Goal: Task Accomplishment & Management: Complete application form

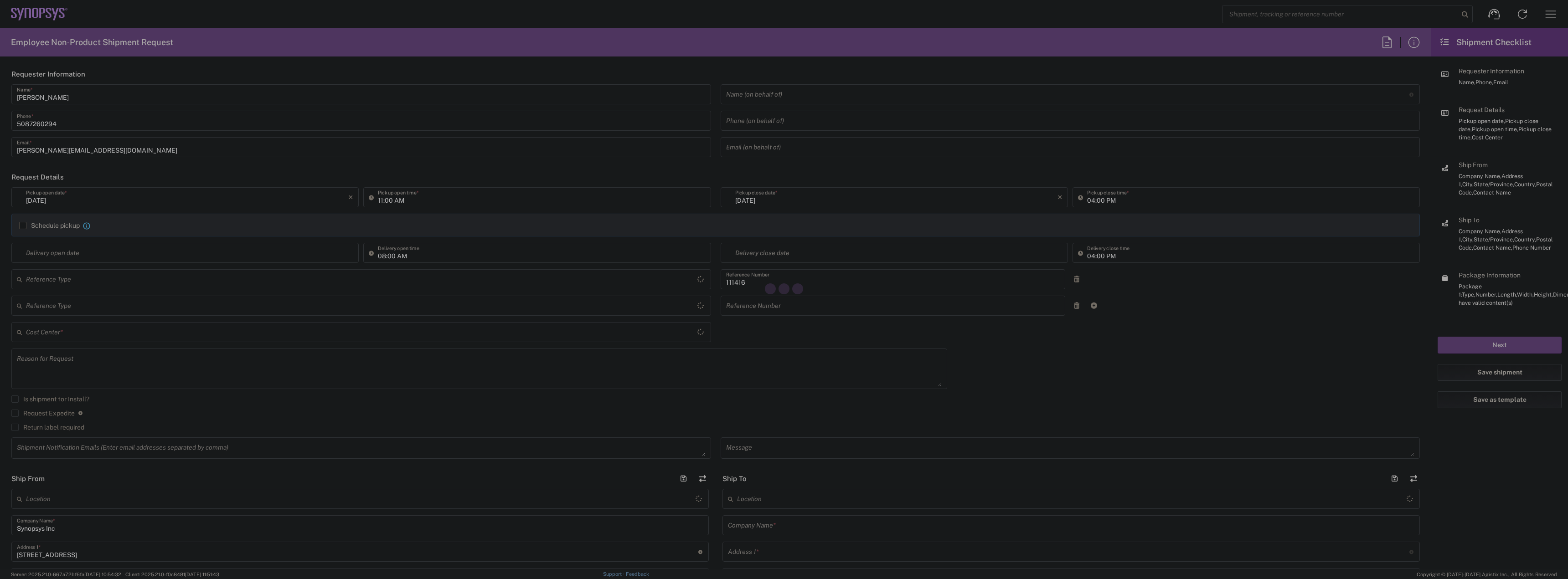
type input "Department"
type input "US01, SIG, IT Platform Products 111416"
type input "United States"
type input "Massachusetts"
type input "Delivered at Place"
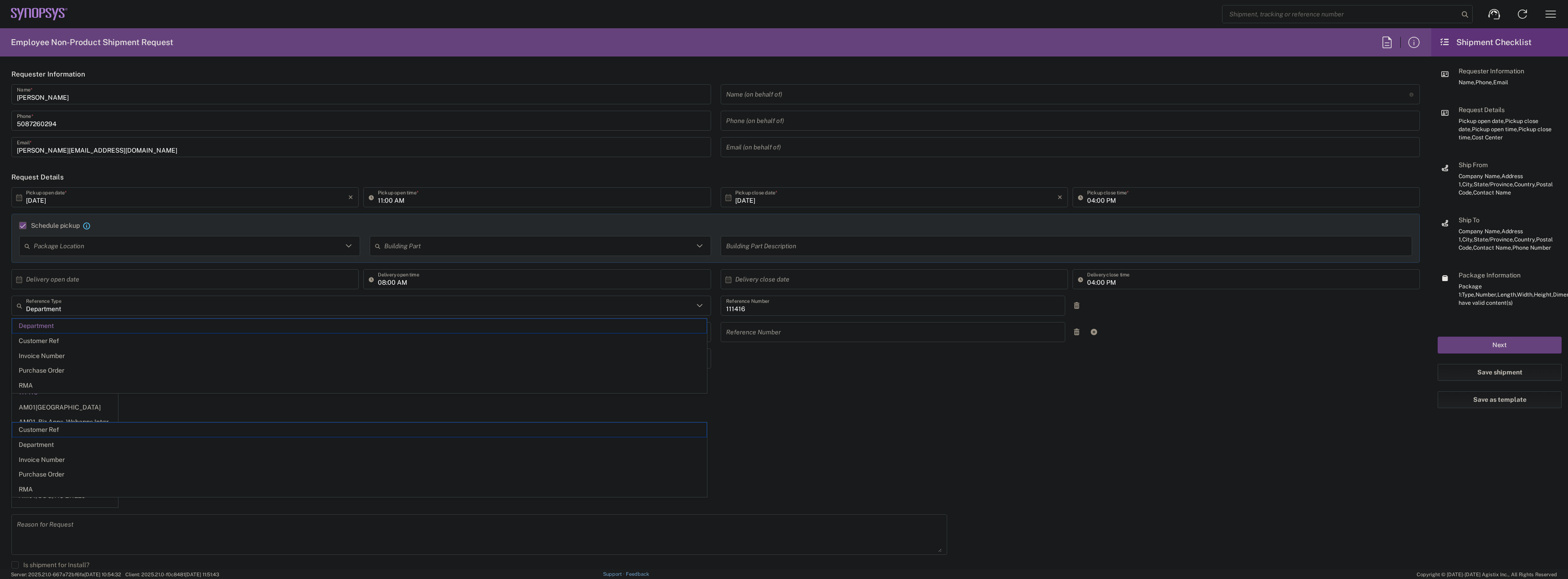
type input "07/08/2025"
type input "05:00 PM"
type input "Department"
type input "1"
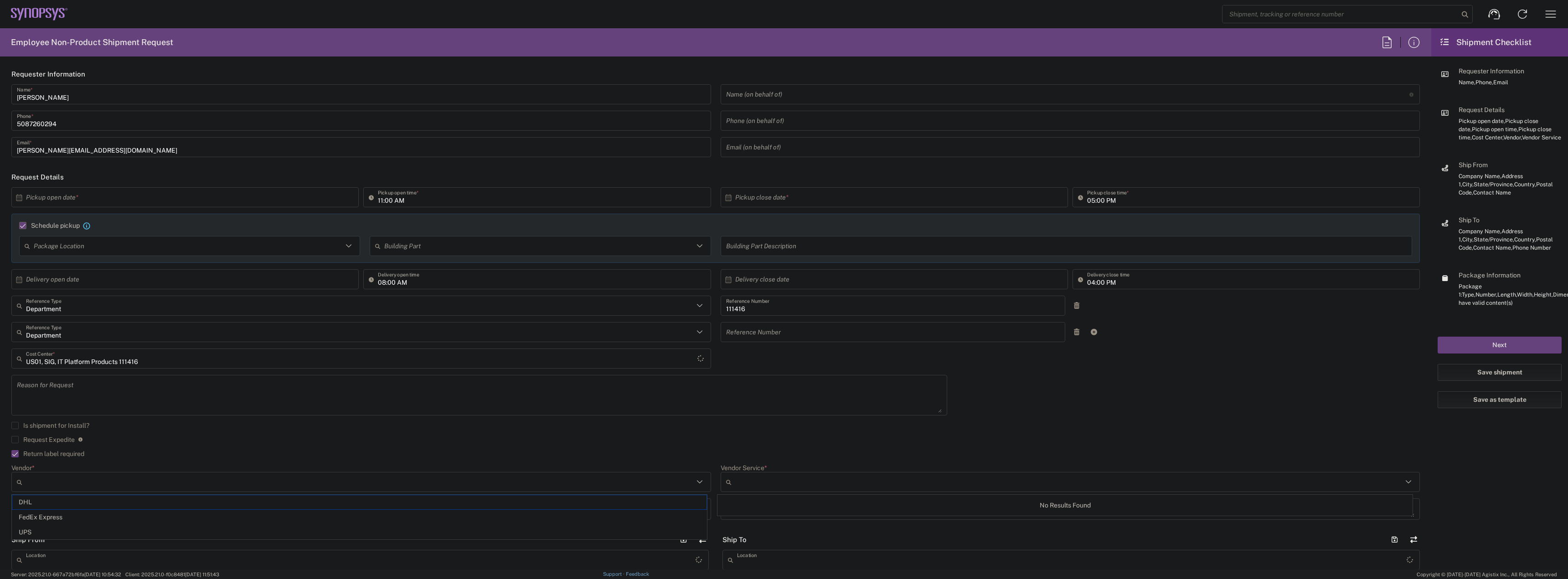
type input "Marlboro US04"
type input "Sender/Shipper"
type input "Massachusetts"
type input "FedEx Express"
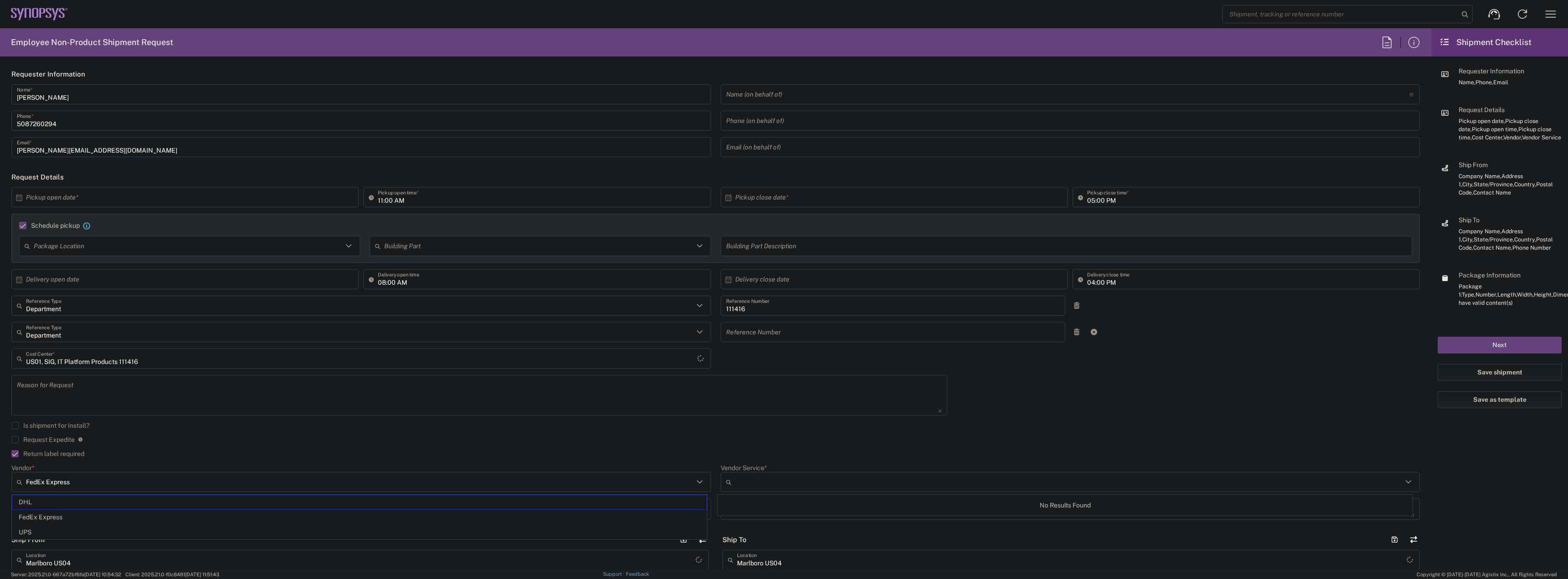
type input "Large Box"
type input "2Day"
type textarea "Tech Refresh"
type input "5"
type input "Synopsys Inc"
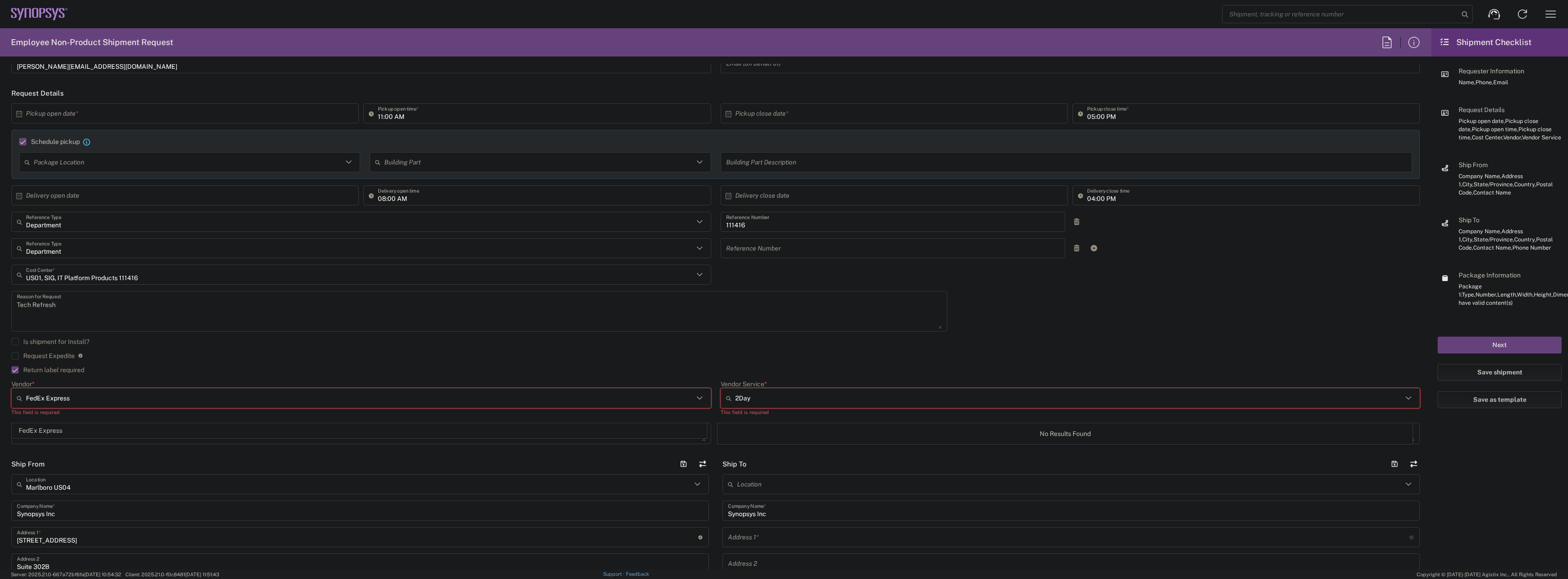
scroll to position [91, 0]
click at [266, 395] on input "FedEx Express" at bounding box center [360, 391] width 668 height 15
click at [801, 395] on input "Vendor Service *" at bounding box center [1069, 391] width 668 height 15
click at [793, 391] on input "Vendor Service *" at bounding box center [1069, 391] width 668 height 15
click at [704, 394] on div at bounding box center [361, 390] width 699 height 20
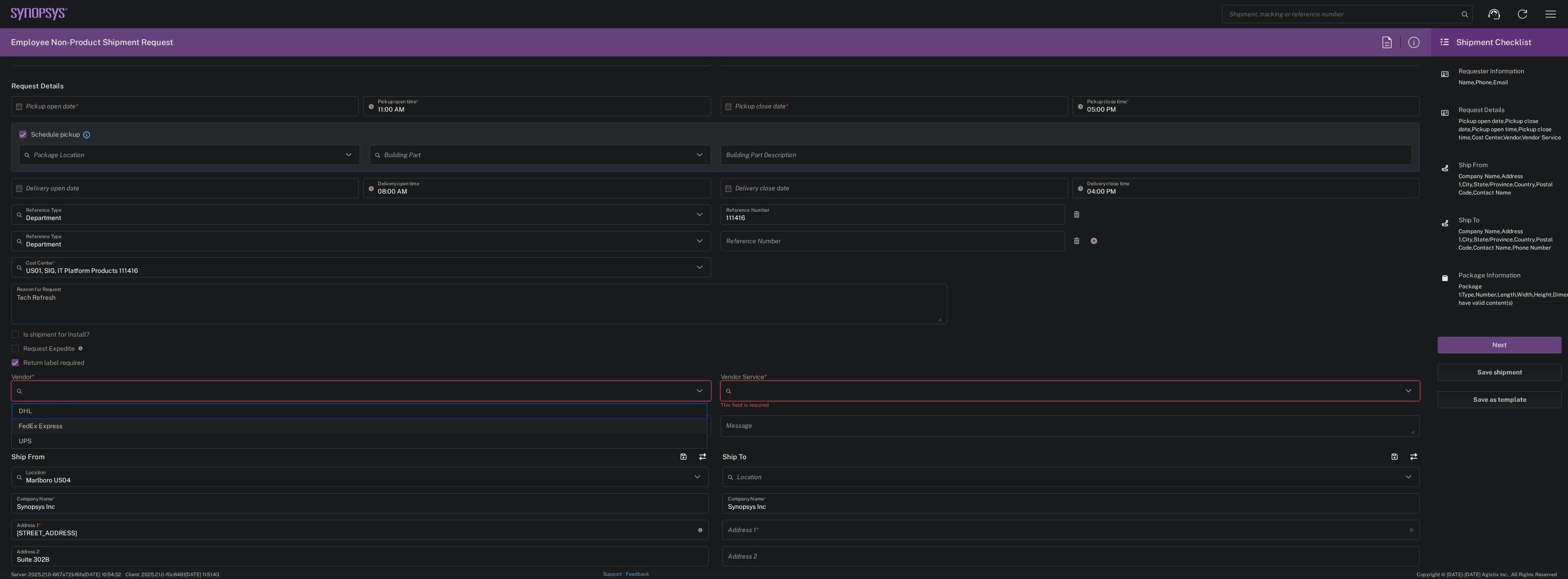
click at [219, 431] on span "FedEx Express" at bounding box center [359, 426] width 694 height 14
type input "FedEx Express"
click at [897, 400] on div at bounding box center [1070, 390] width 699 height 20
click at [785, 418] on span "2Day" at bounding box center [1065, 411] width 694 height 14
type input "2Day"
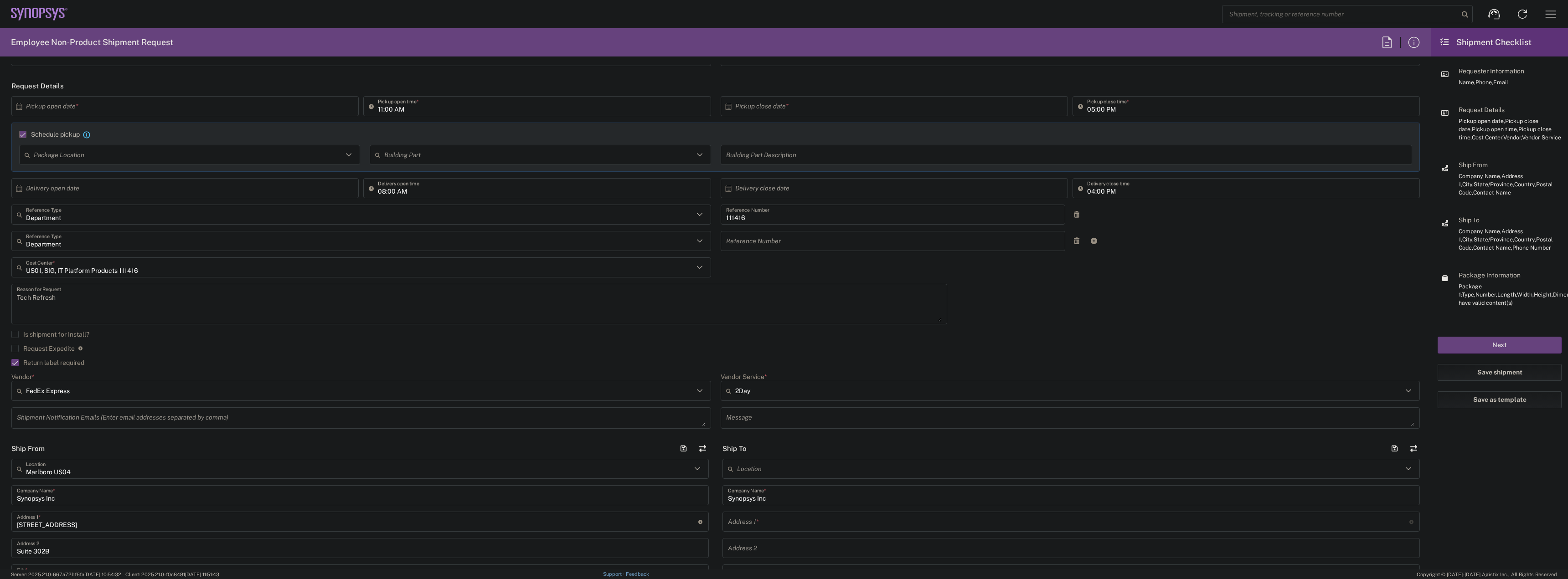
click at [544, 341] on div "Is shipment for Install?" at bounding box center [716, 338] width 1409 height 13
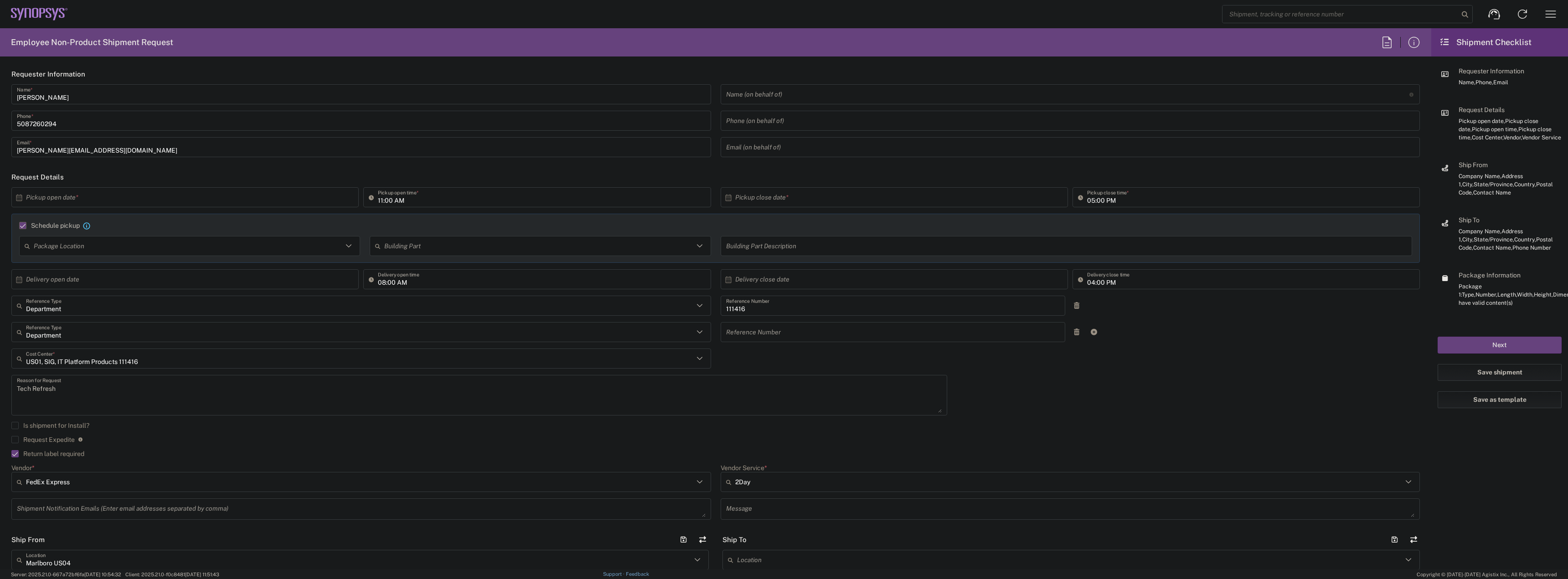
click at [17, 199] on icon at bounding box center [19, 197] width 8 height 8
click at [160, 268] on span "13" at bounding box center [160, 268] width 13 height 13
type input "10/13/2025"
click at [379, 199] on input "11:00 AM" at bounding box center [542, 198] width 327 height 16
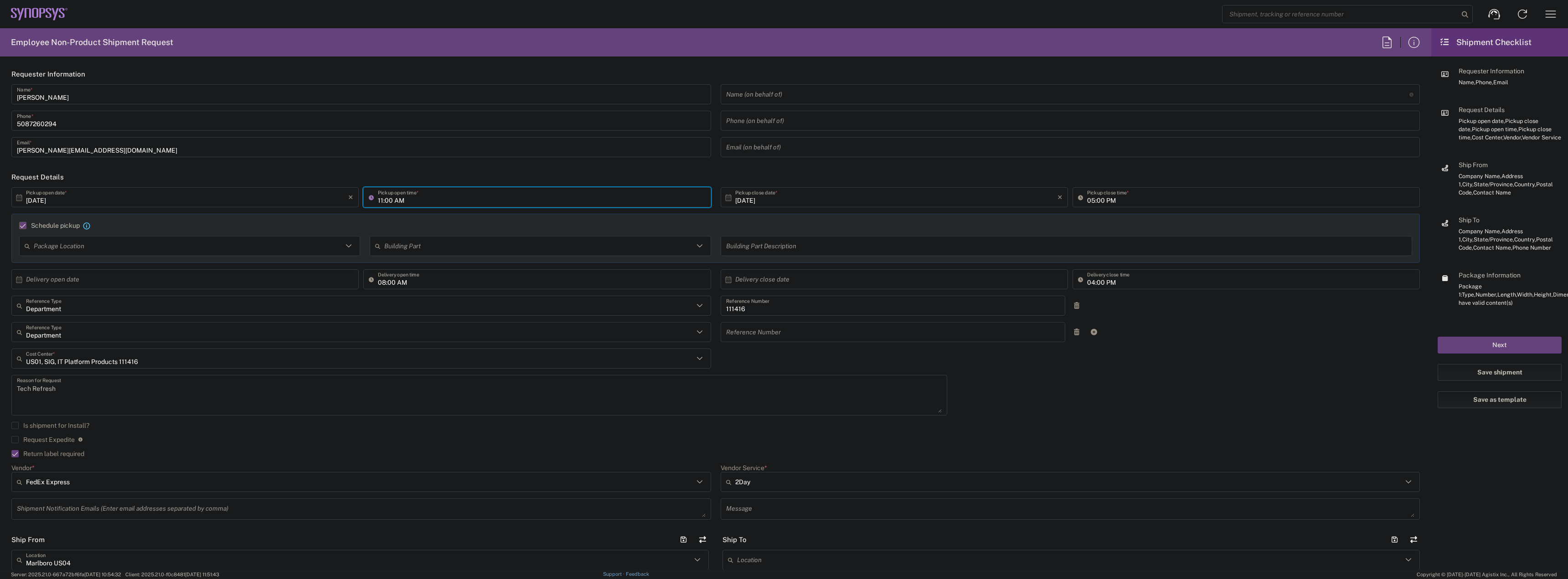
click at [379, 199] on input "11:00 AM" at bounding box center [542, 198] width 327 height 16
type input "02:00 AM"
click at [807, 214] on div "Schedule pickup When scheduling a pickup please be sure to meet the following c…" at bounding box center [716, 238] width 1409 height 49
click at [1087, 202] on input "05:00 PM" at bounding box center [1251, 198] width 327 height 16
click at [1005, 239] on input "text" at bounding box center [1066, 246] width 681 height 16
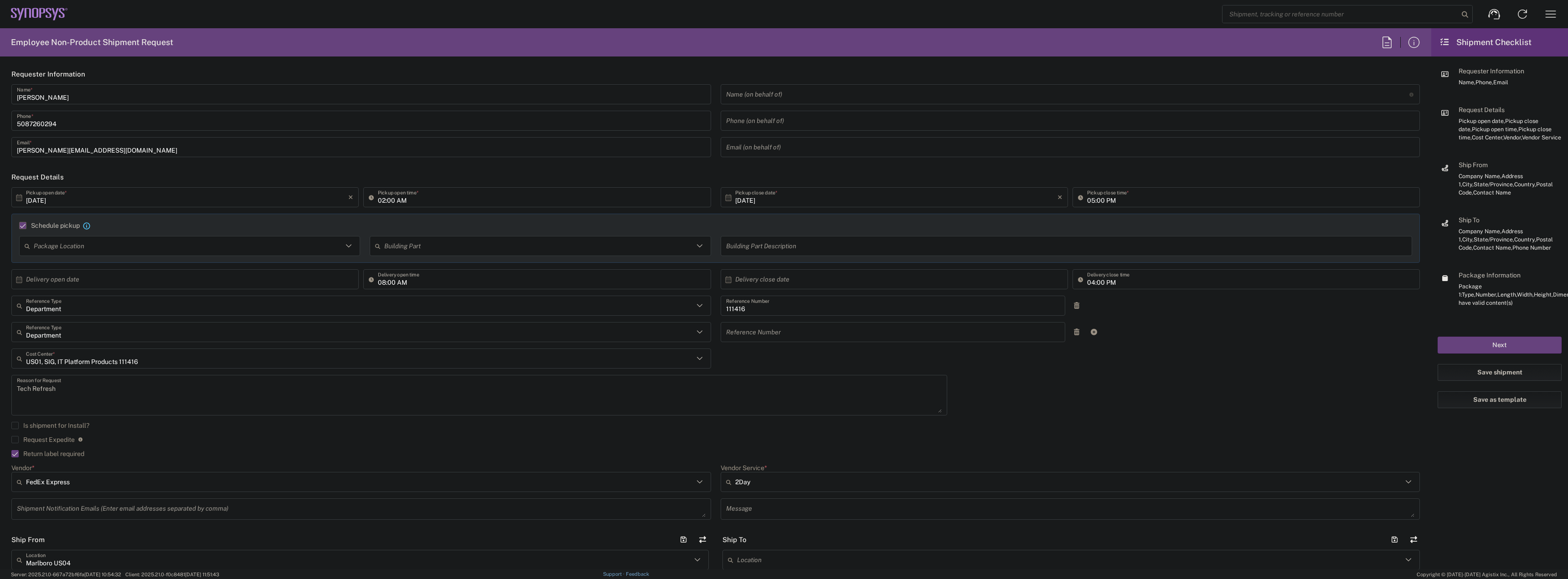
click at [1029, 221] on div "Schedule pickup When scheduling a pickup please be sure to meet the following c…" at bounding box center [716, 238] width 1409 height 49
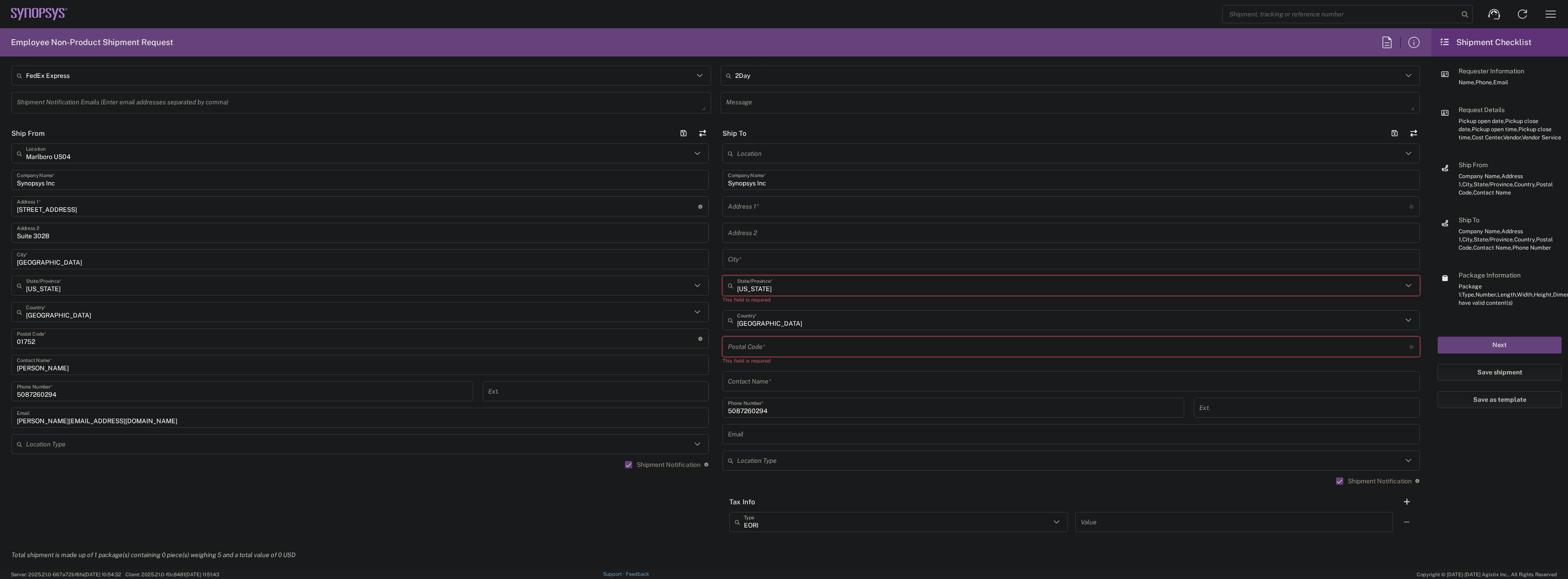
scroll to position [410, 0]
click at [772, 203] on input "text" at bounding box center [1069, 203] width 682 height 16
click at [782, 387] on input "text" at bounding box center [1071, 386] width 687 height 16
paste input "Faisal Goriawalla"
type input "Faisal Goriawalla"
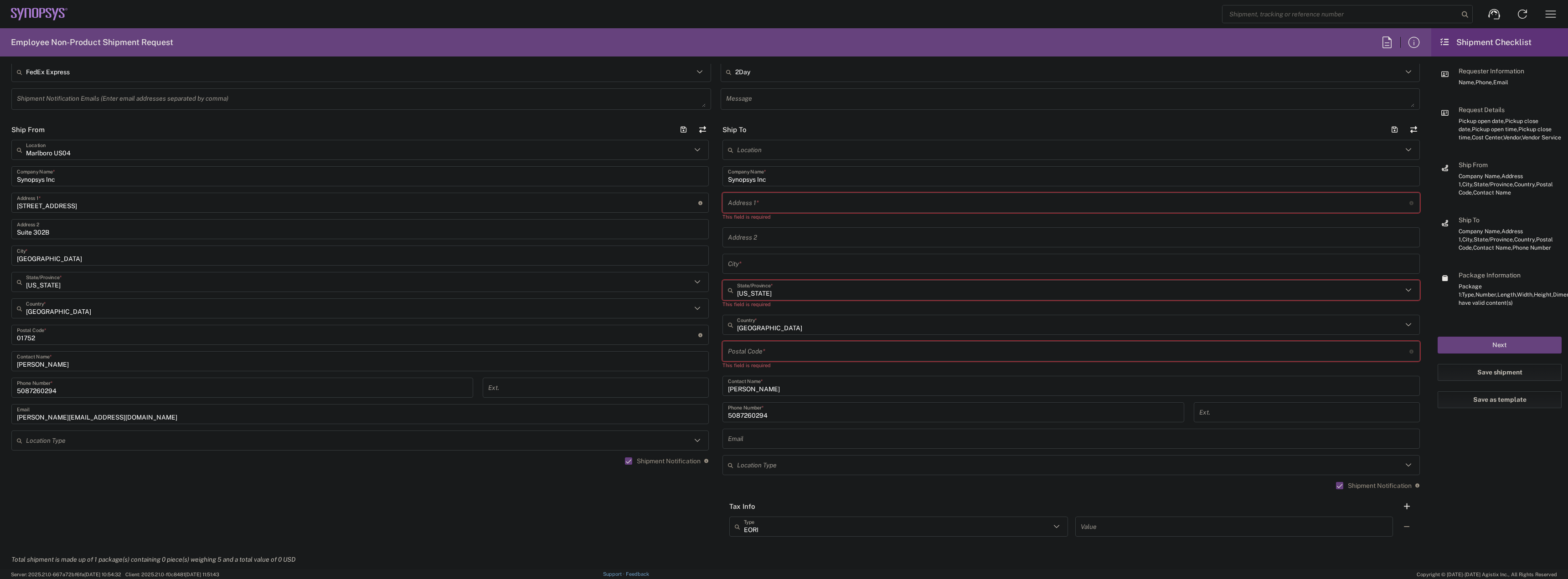
click at [788, 205] on input "text" at bounding box center [1069, 203] width 682 height 16
paste input "19408 Richmond Beach Dr"
type input "19408 Richmond Beach Dr"
click at [758, 260] on input "text" at bounding box center [1071, 255] width 687 height 16
click at [770, 257] on input "text" at bounding box center [1071, 255] width 687 height 16
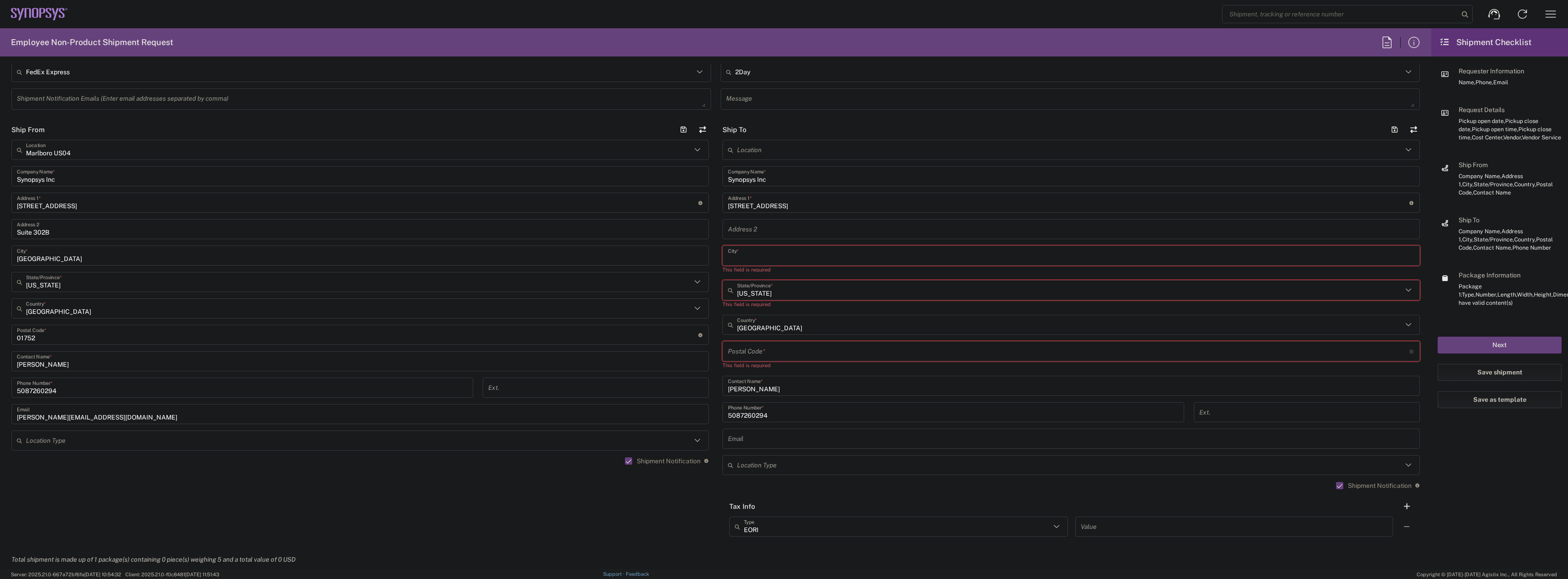
paste input "Shoreline"
type input "Shoreline"
click at [762, 286] on input "text" at bounding box center [1069, 282] width 665 height 16
click at [744, 283] on input "w" at bounding box center [1069, 282] width 665 height 16
click at [779, 301] on span "Washington" at bounding box center [1066, 302] width 692 height 14
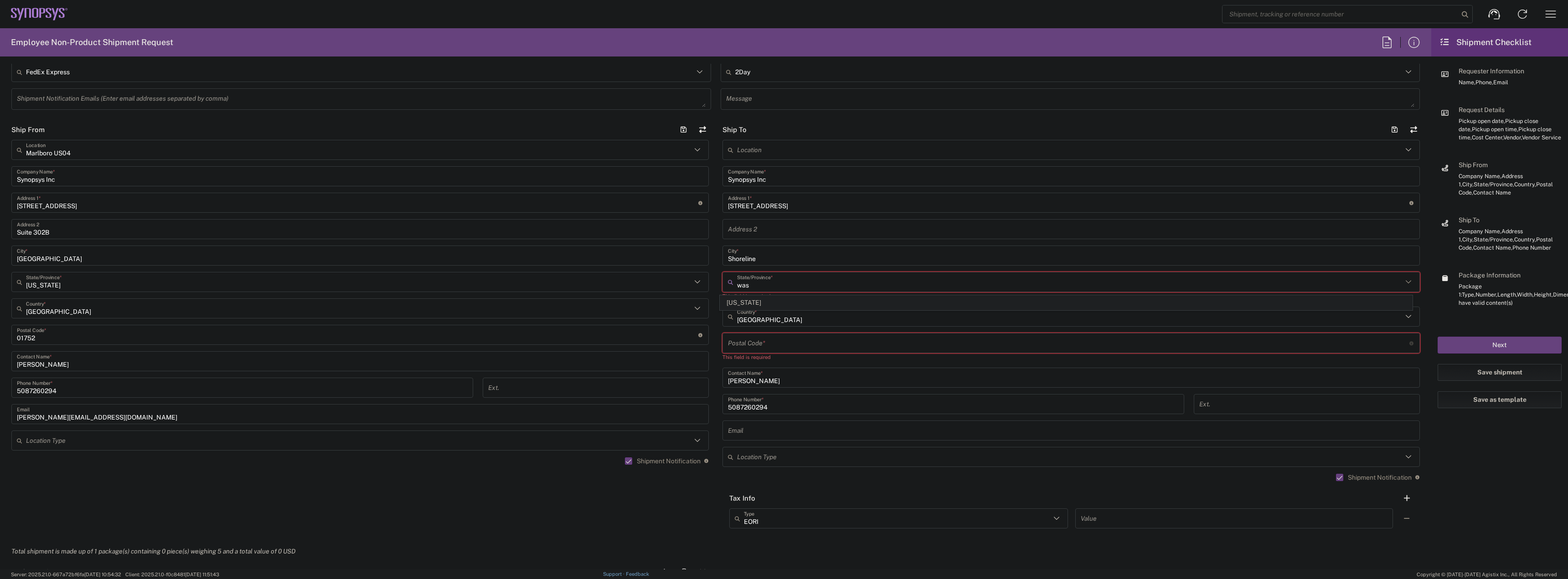
type input "Washington"
click at [771, 333] on input "undefined" at bounding box center [1069, 335] width 682 height 16
click at [754, 335] on input "undefined" at bounding box center [1069, 335] width 682 height 16
paste input "98177"
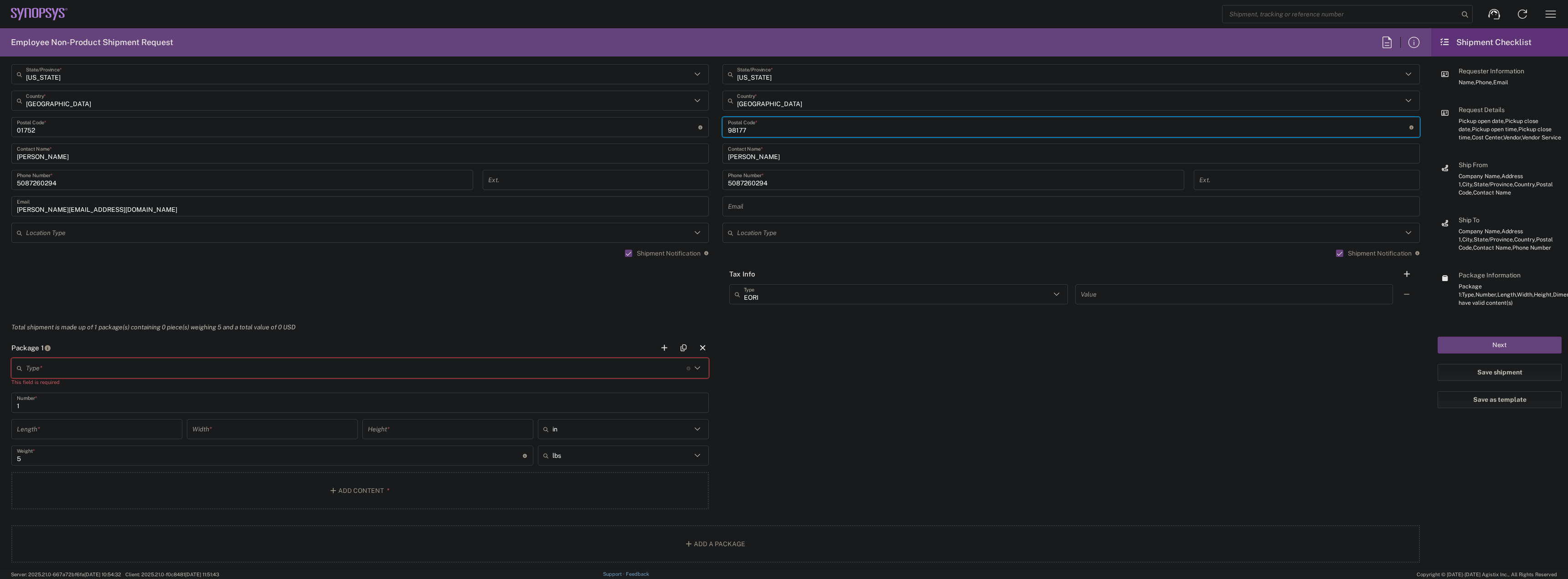
scroll to position [637, 0]
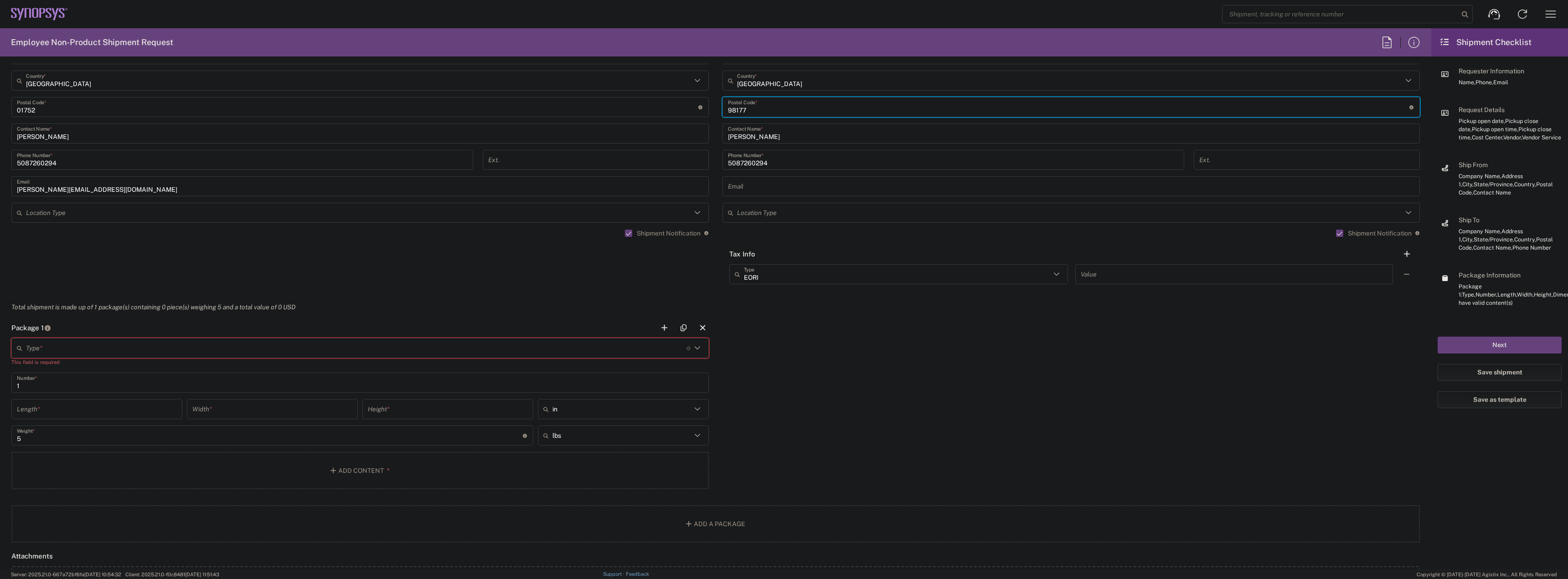
type input "98177"
click at [278, 353] on input "text" at bounding box center [356, 348] width 660 height 16
click at [178, 370] on span "Large Box" at bounding box center [358, 370] width 692 height 14
type input "Large Box"
type input "17.5"
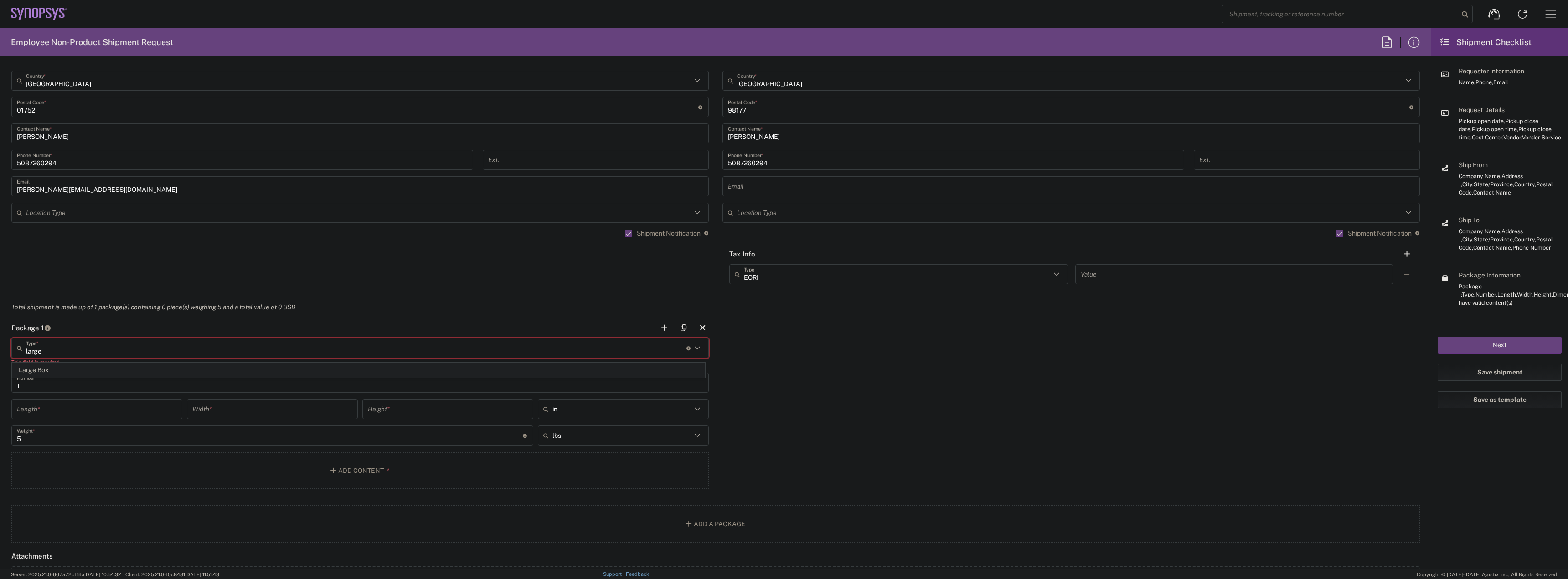
type input "12.5"
type input "3"
click at [397, 317] on div "Total shipment is made up of 1 package(s) containing 0 piece(s) weighing 5 and …" at bounding box center [716, 307] width 1432 height 21
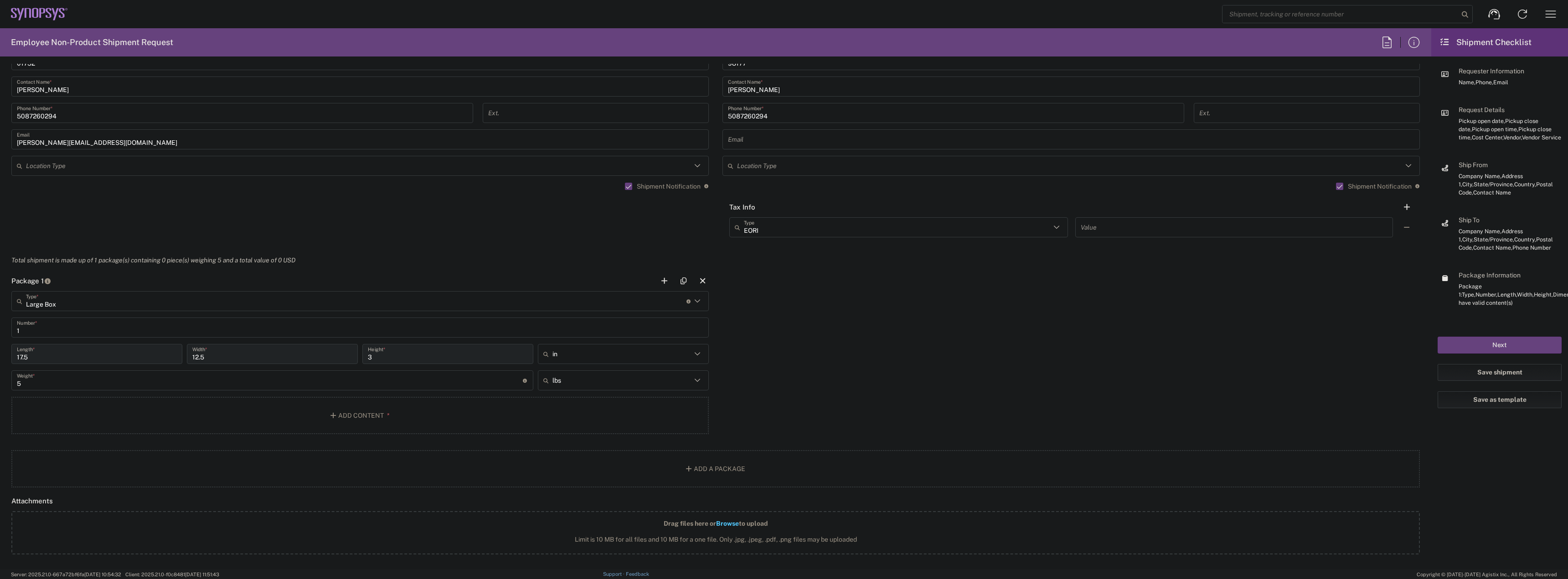
scroll to position [729, 0]
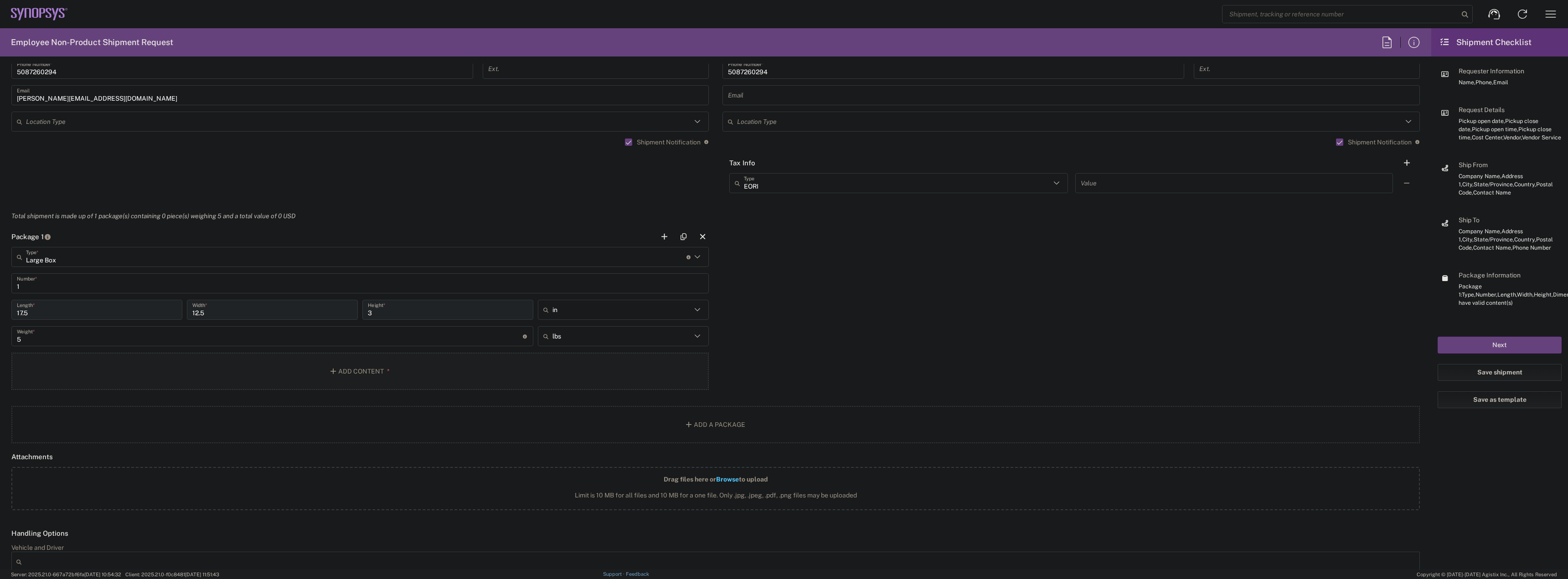
click at [355, 373] on button "Add Content *" at bounding box center [360, 371] width 698 height 37
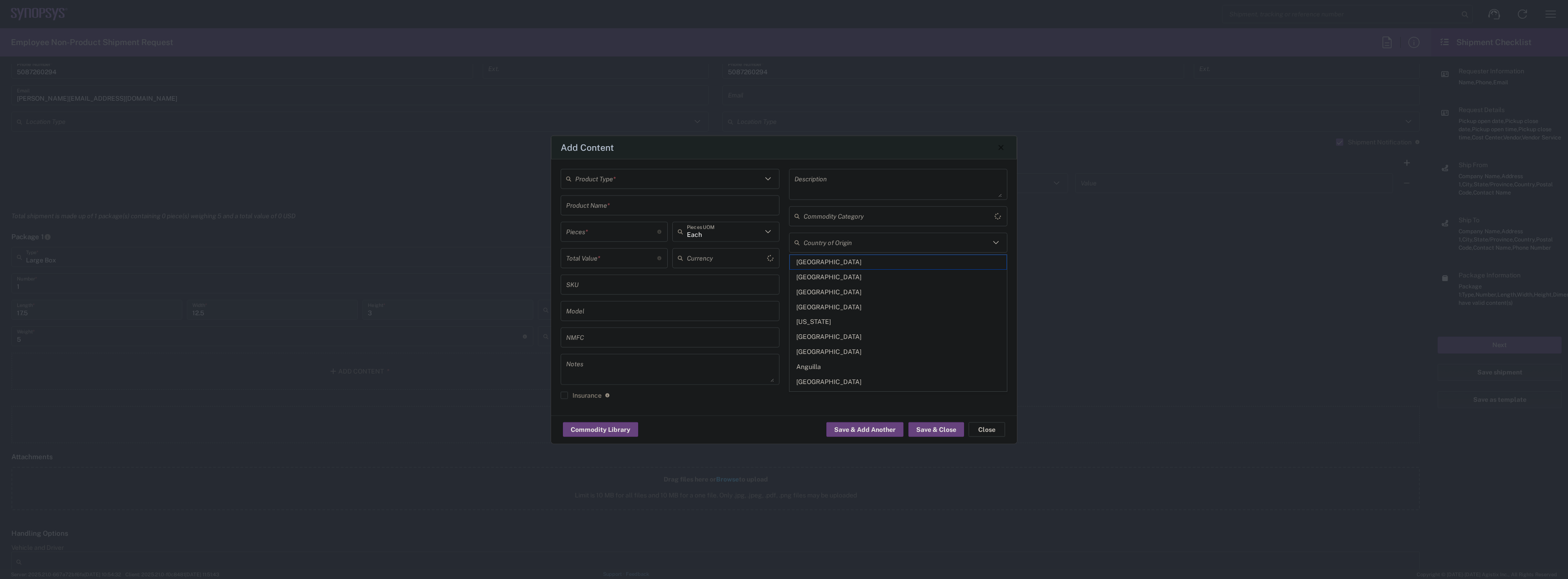
type input "United States"
type input "US Dollar"
click at [665, 180] on input "text" at bounding box center [668, 179] width 187 height 16
click at [645, 207] on span "General Commodity" at bounding box center [670, 213] width 217 height 14
type input "General Commodity"
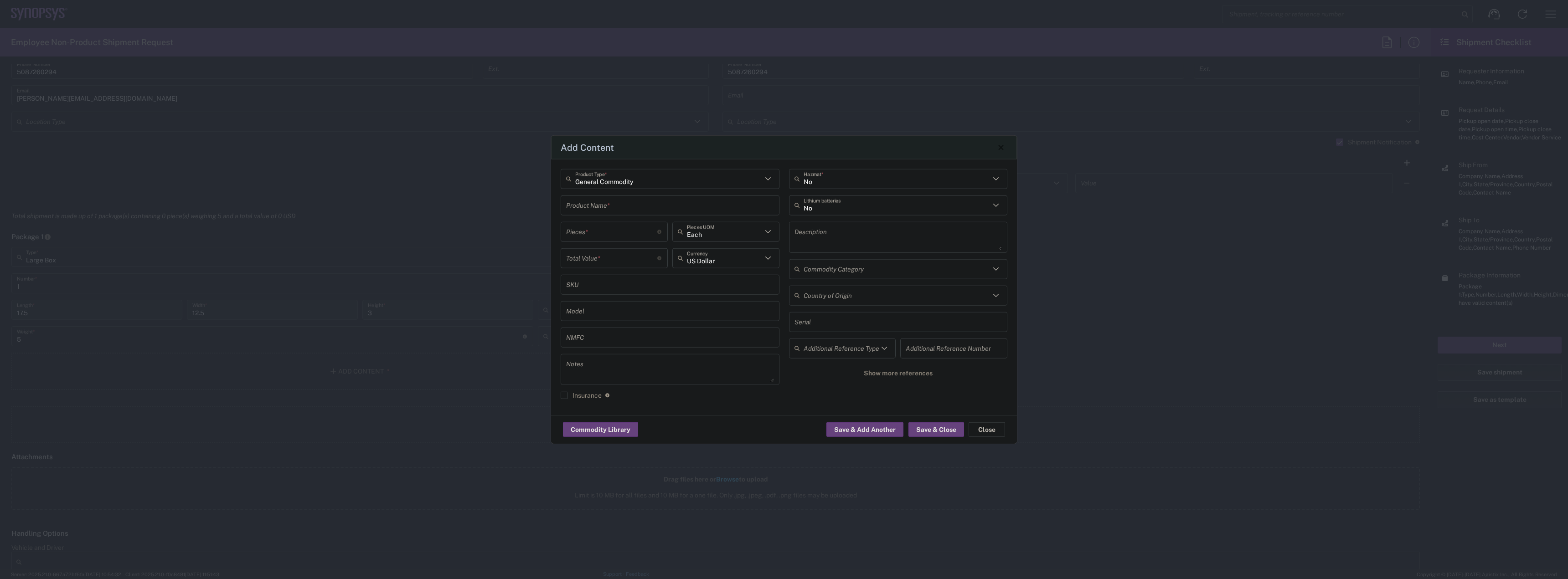
click at [645, 207] on input "text" at bounding box center [670, 205] width 208 height 16
click at [623, 226] on div "Dell Laptop" at bounding box center [670, 226] width 217 height 15
type input "Dell Laptop"
type textarea "Dell Laptop"
click at [955, 204] on input "text" at bounding box center [897, 205] width 187 height 16
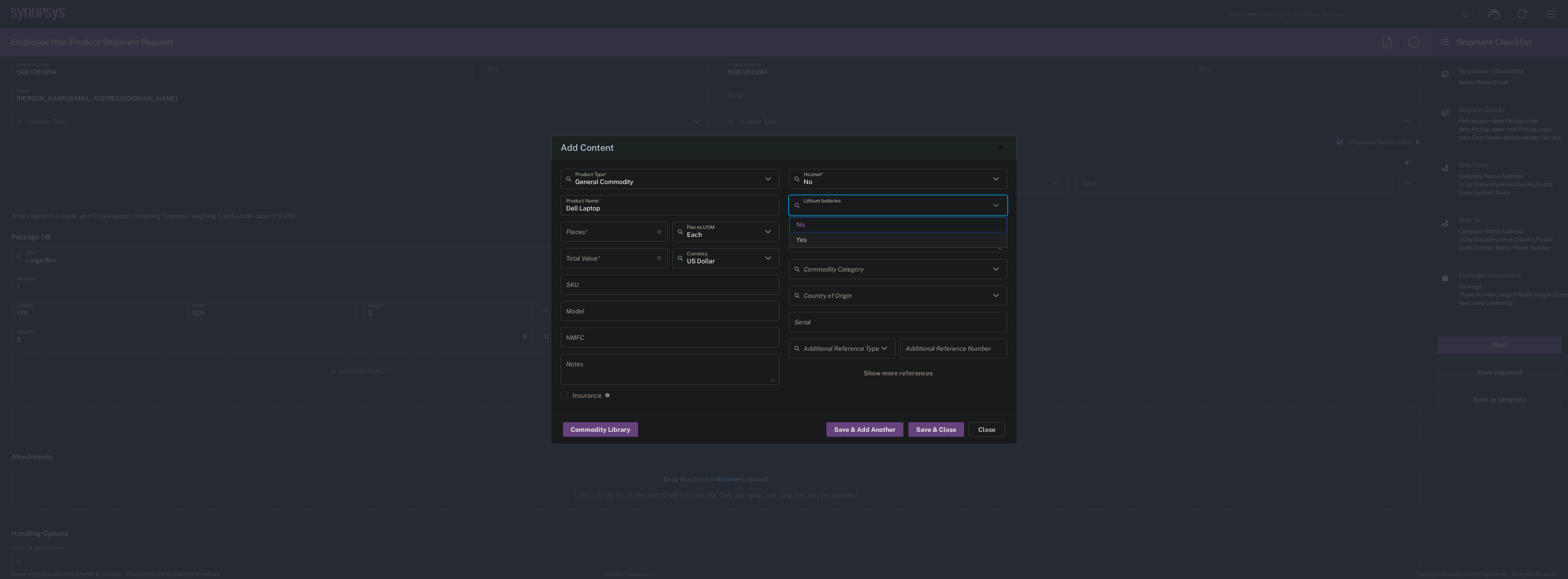
click at [863, 240] on span "Yes" at bounding box center [898, 240] width 217 height 14
type input "Yes"
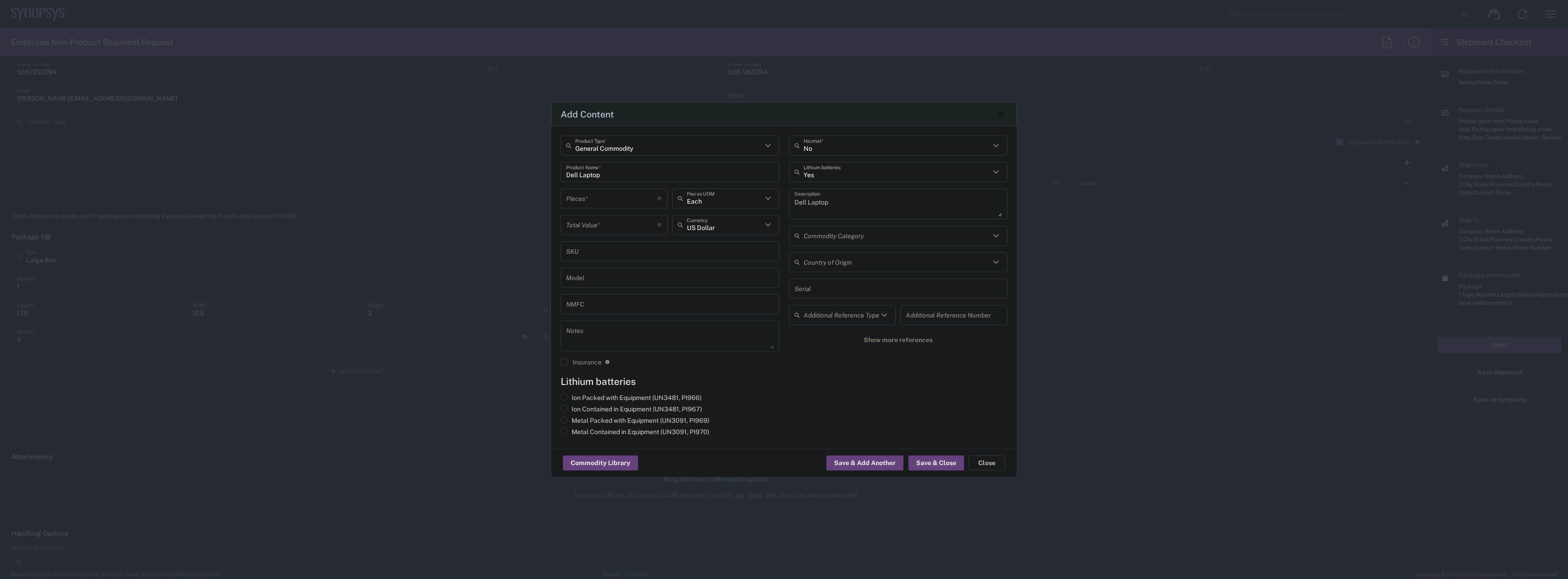
click at [653, 420] on label "Metal Packed with Equipment (UN3091, PI969)" at bounding box center [635, 420] width 149 height 8
click at [578, 420] on input "Metal Packed with Equipment (UN3091, PI969)" at bounding box center [575, 419] width 6 height 6
radio input "true"
click at [939, 465] on button "Save & Close" at bounding box center [936, 463] width 55 height 15
click at [621, 185] on input "number" at bounding box center [612, 190] width 91 height 16
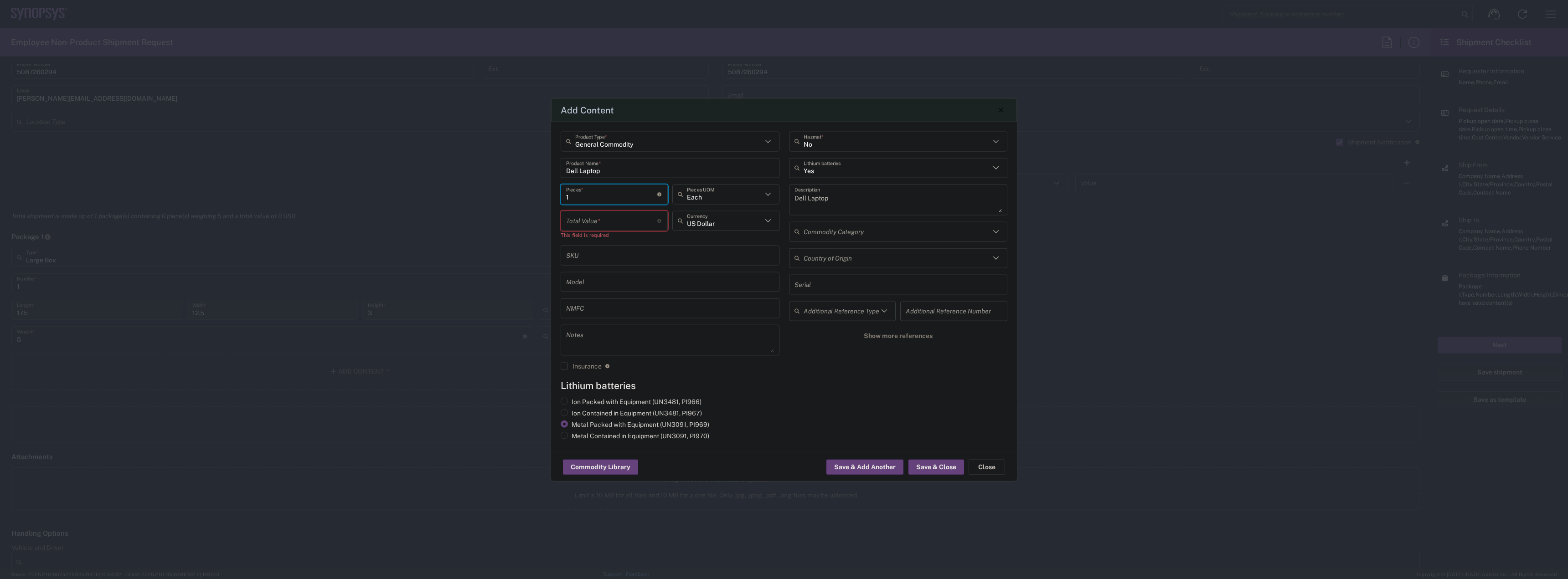
type input "1"
click at [611, 216] on input "number" at bounding box center [612, 221] width 91 height 16
type input "950"
click at [951, 465] on button "Save & Close" at bounding box center [936, 463] width 55 height 15
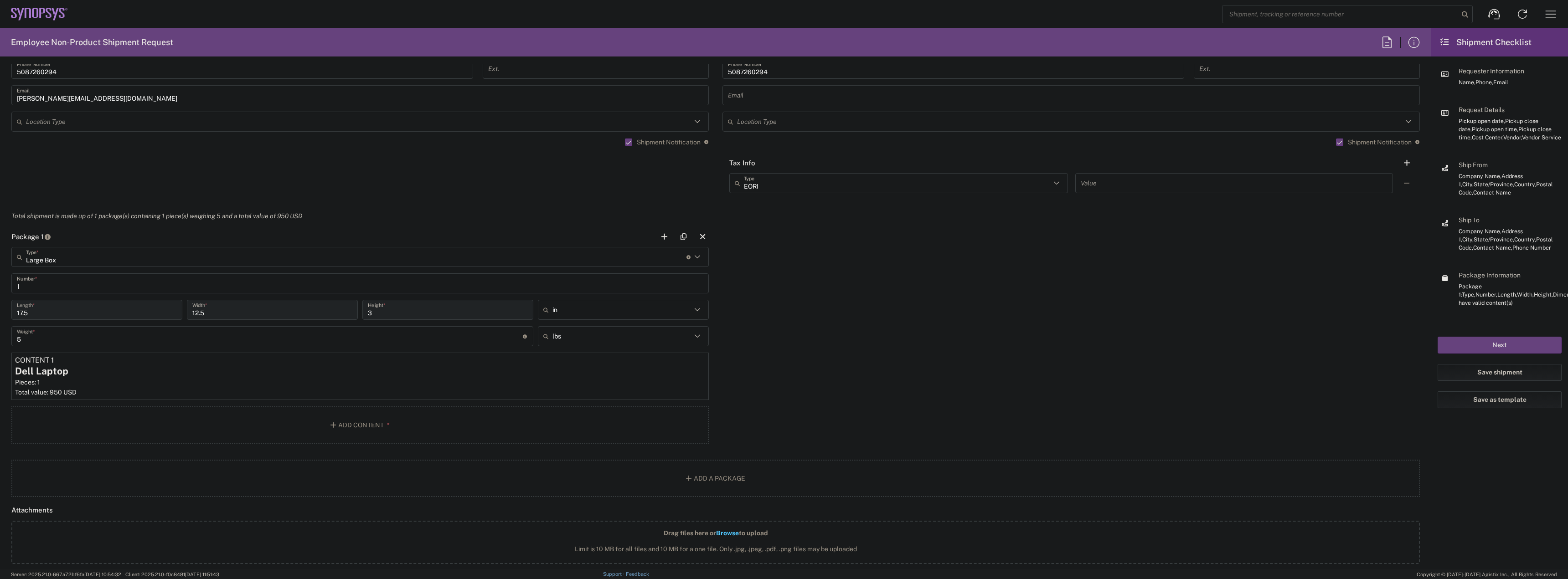
scroll to position [1007, 0]
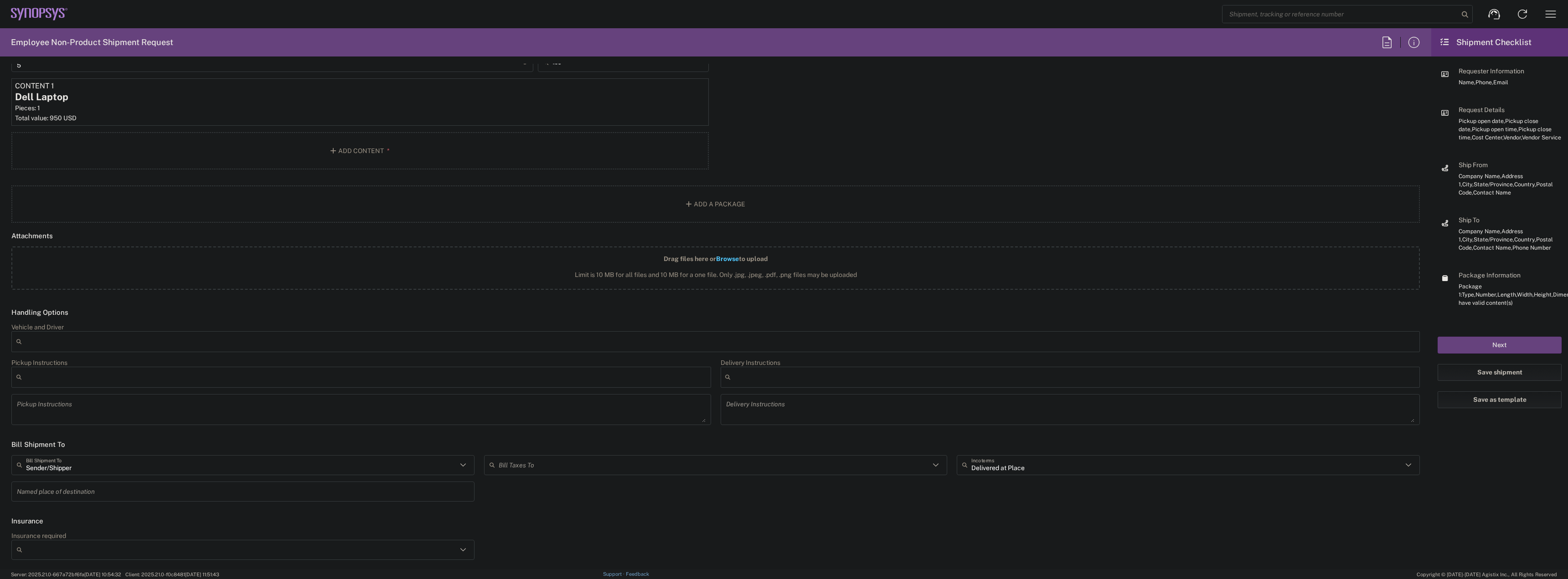
click at [642, 473] on div "Bill Taxes To" at bounding box center [715, 465] width 463 height 20
click at [540, 496] on span "Sender/Shipper" at bounding box center [712, 499] width 459 height 14
type input "Sender/Shipper"
click at [1486, 341] on button "Next" at bounding box center [1500, 345] width 124 height 17
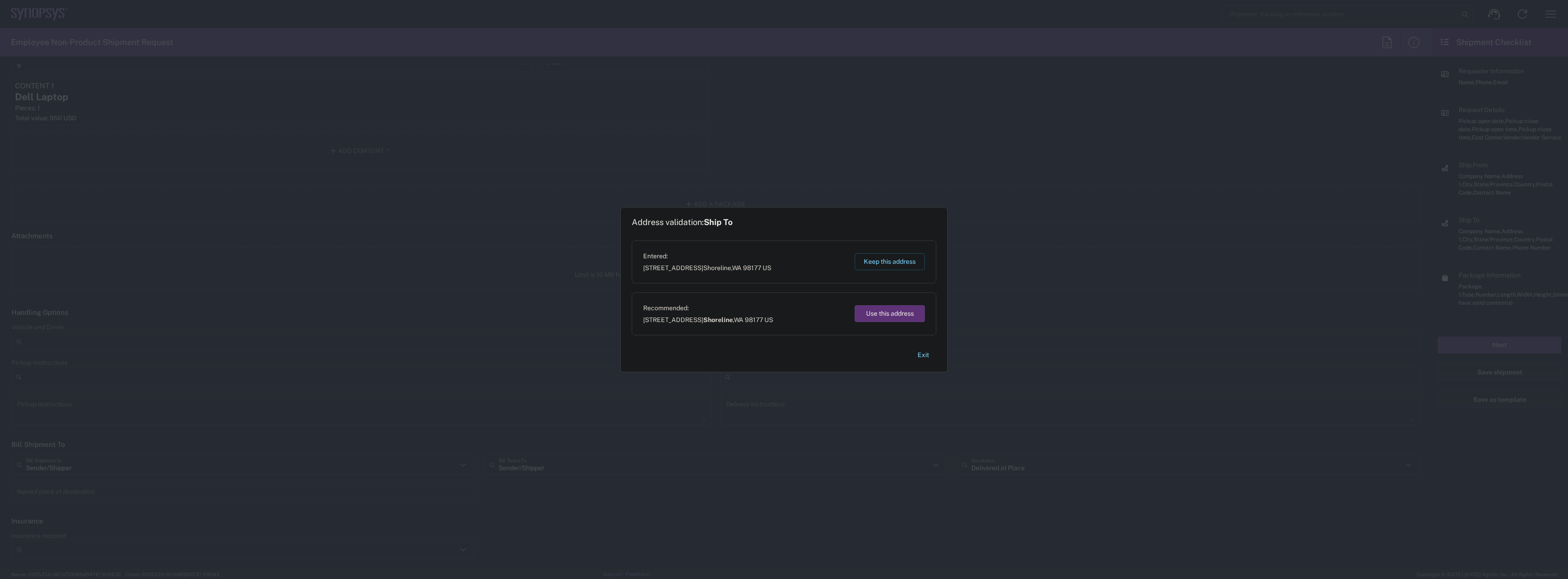
click at [897, 319] on button "Use this address" at bounding box center [889, 314] width 70 height 17
type input "Shoreline"
type input "Washington"
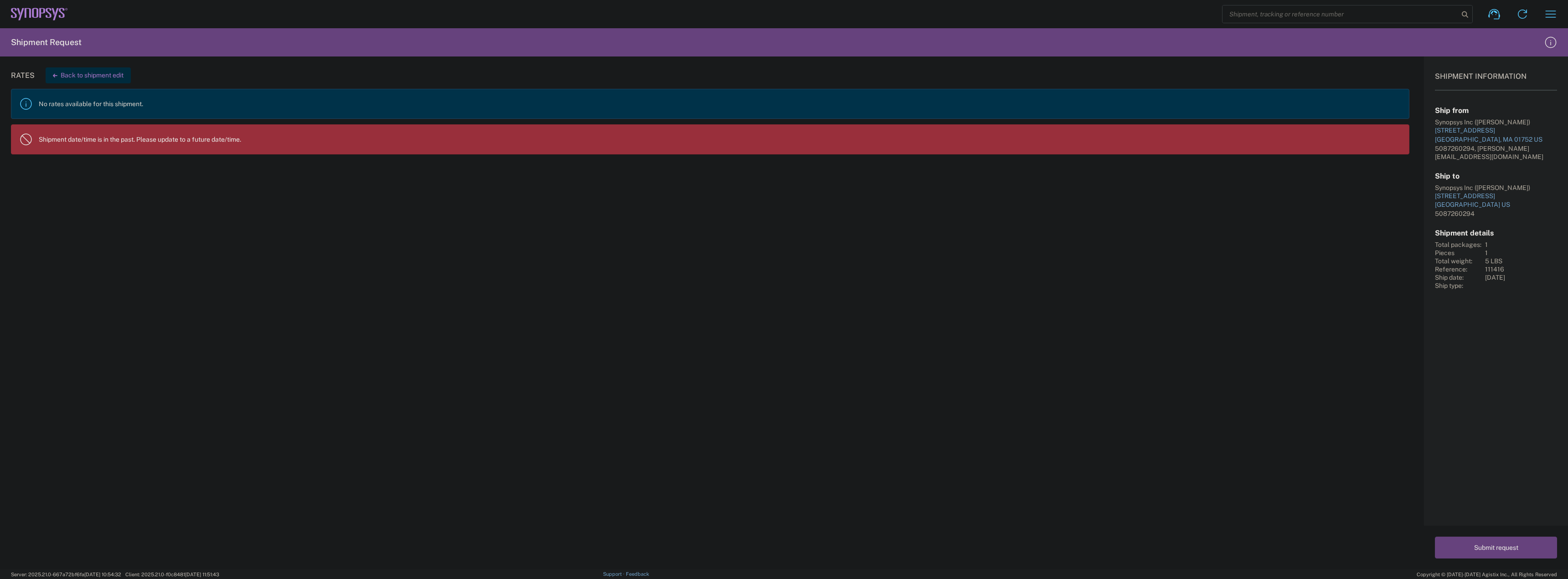
click at [75, 75] on button "Back to shipment edit" at bounding box center [88, 75] width 85 height 16
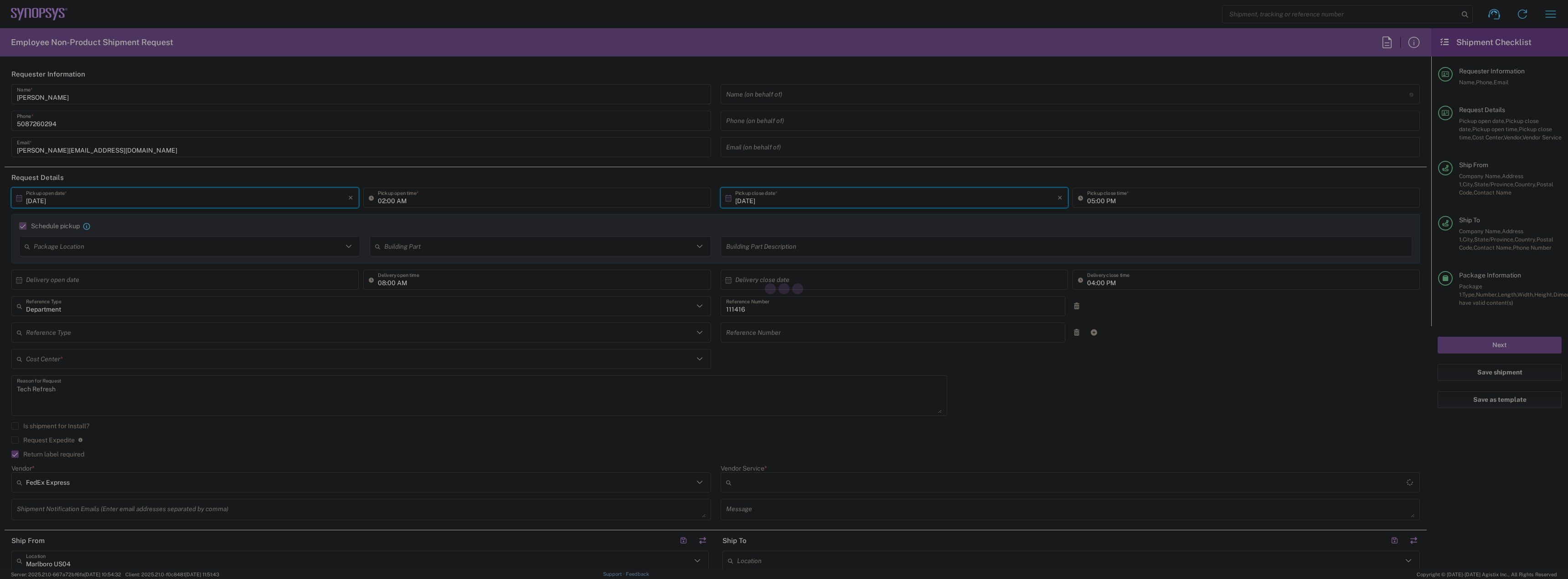
type input "Massachusetts"
type input "US01, SIG, IT Platform Products 111416"
type input "Large Box"
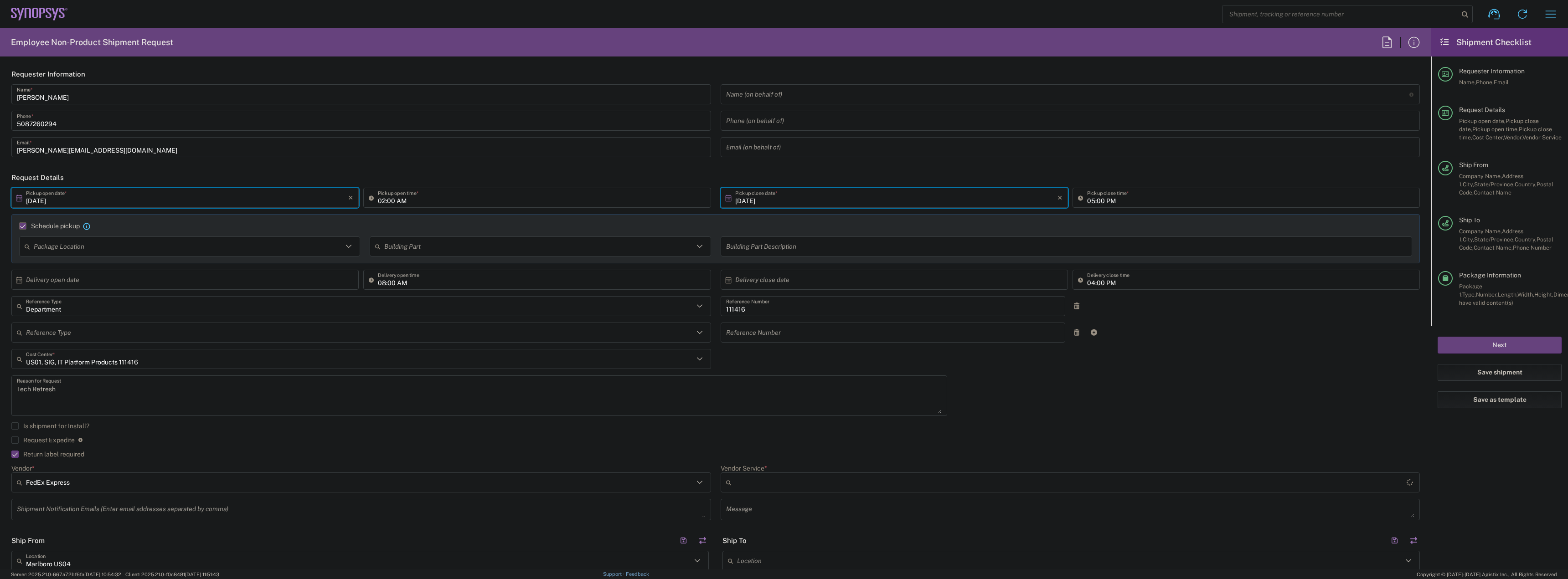
type input "2Day"
click at [407, 203] on input "02:00 AM" at bounding box center [542, 198] width 327 height 16
type input "02:00 PM"
click at [407, 217] on div "Schedule pickup When scheduling a pickup please be sure to meet the following c…" at bounding box center [716, 238] width 1409 height 49
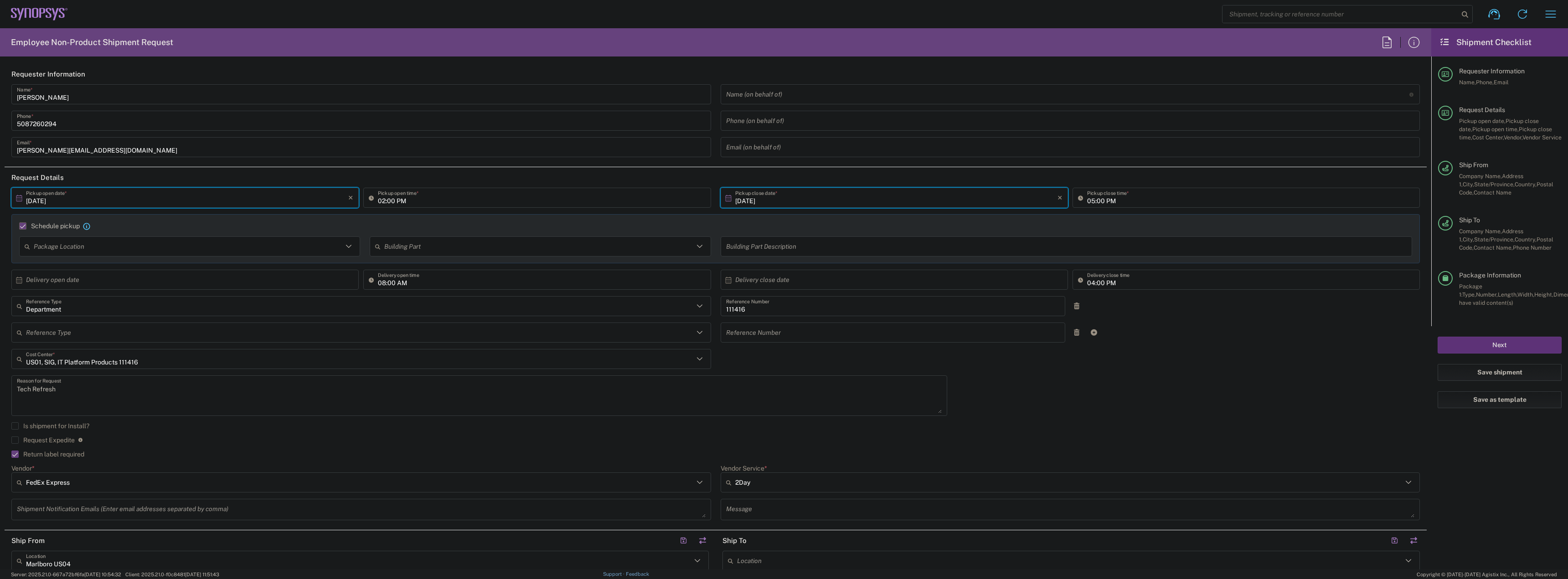
click at [1499, 350] on button "Next" at bounding box center [1500, 345] width 124 height 17
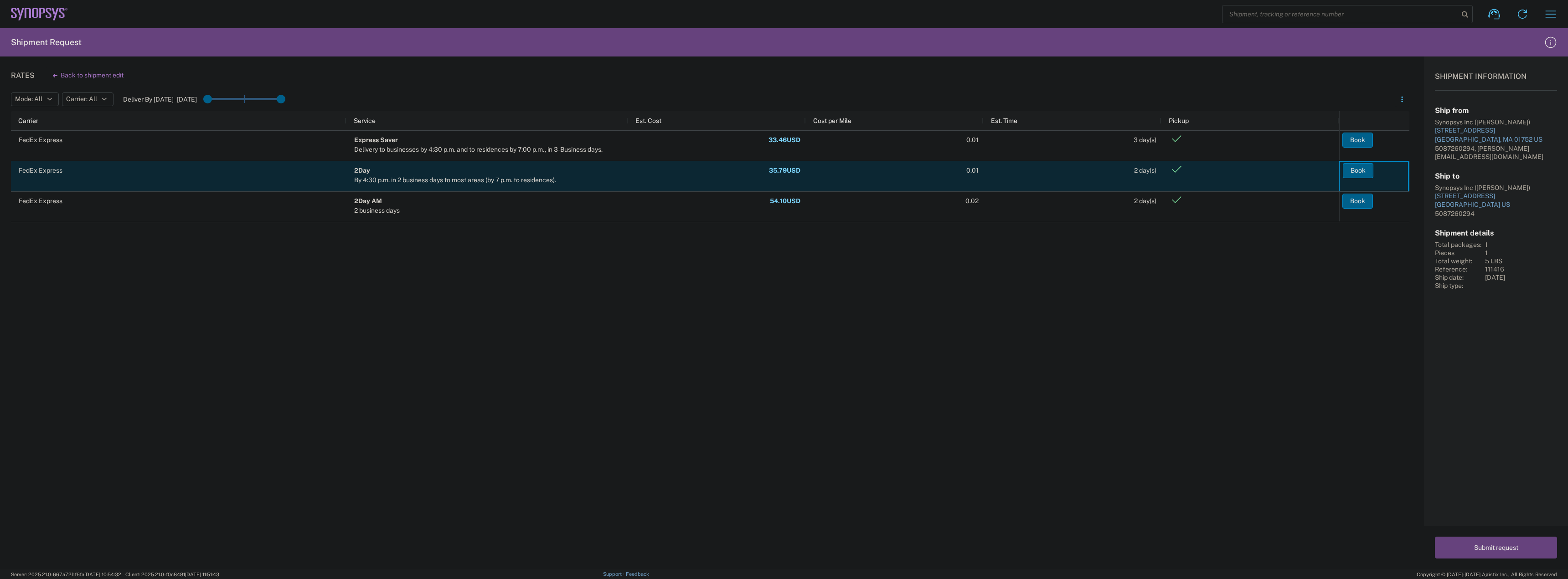
click at [1360, 171] on button "Book" at bounding box center [1358, 170] width 30 height 15
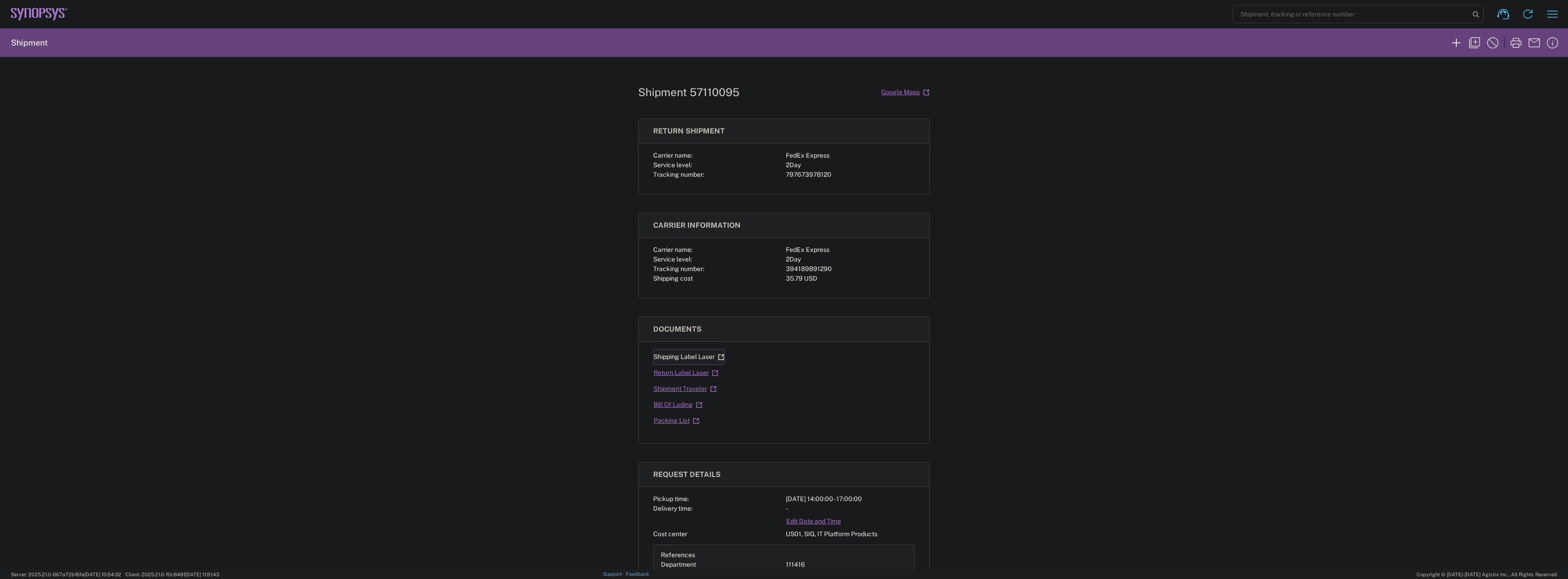
click at [685, 360] on link "Shipping Label Laser" at bounding box center [689, 357] width 72 height 16
click at [684, 376] on link "Return Label Laser" at bounding box center [686, 373] width 66 height 16
